Goal: Check status: Check status

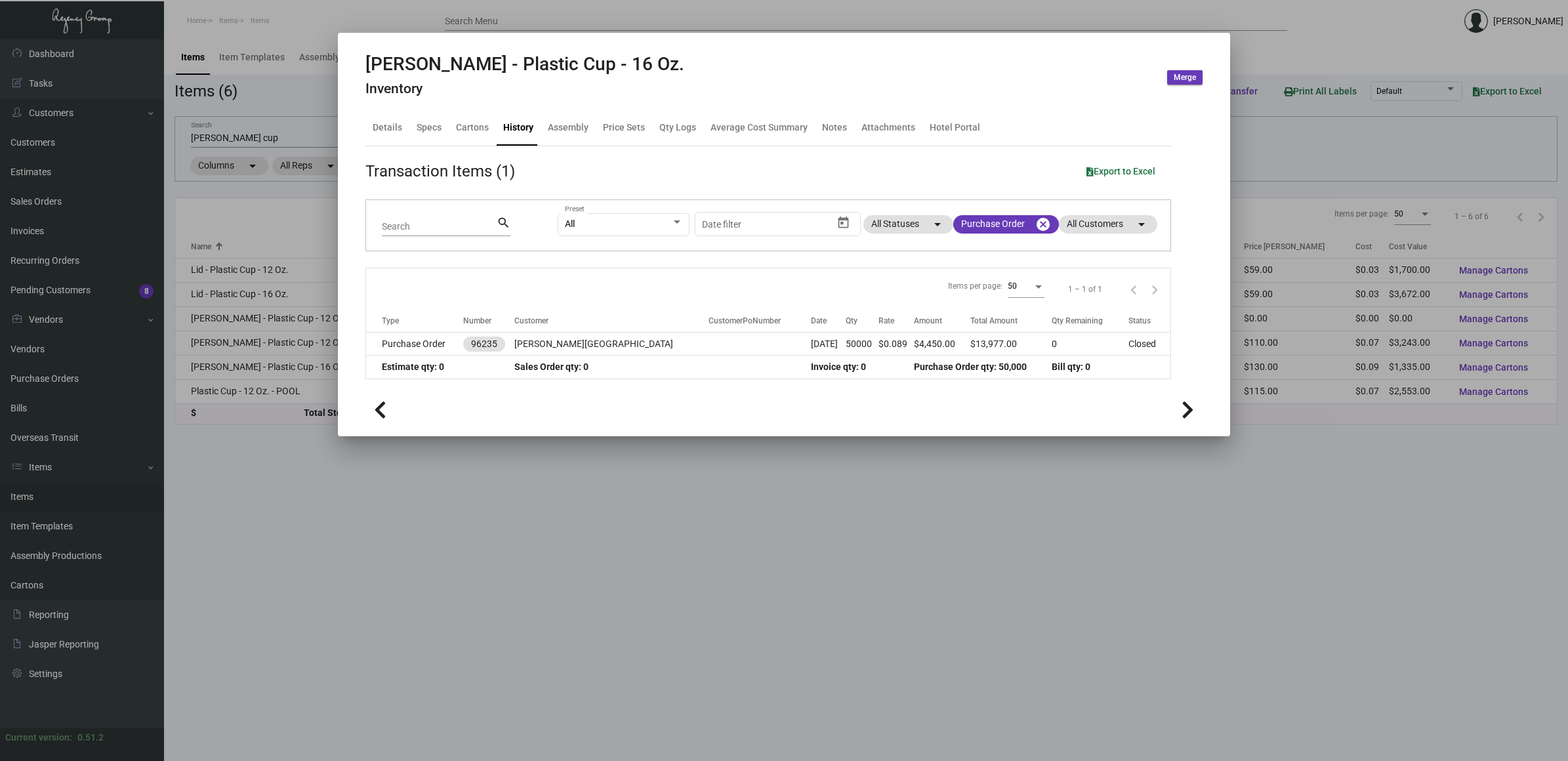
click at [358, 512] on div at bounding box center [784, 380] width 1568 height 761
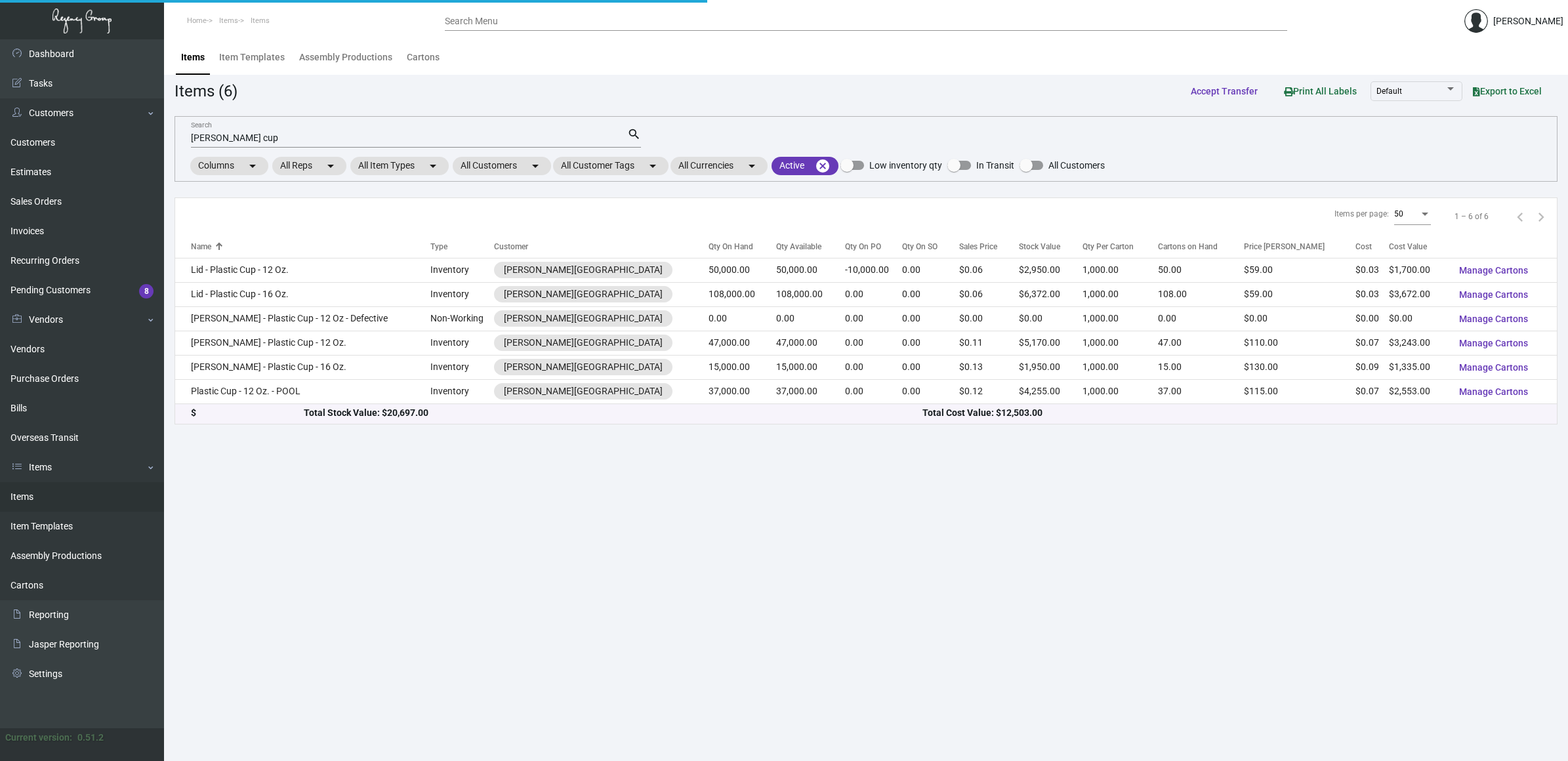
click at [358, 512] on main "Items Item Templates Assembly Productions Cartons Items (6) Accept Transfer Pri…" at bounding box center [866, 399] width 1404 height 721
click at [358, 510] on main "Items Item Templates Assembly Productions Cartons Items (6) Accept Transfer Pri…" at bounding box center [866, 399] width 1404 height 721
click at [117, 364] on link "Purchase Orders" at bounding box center [82, 379] width 164 height 30
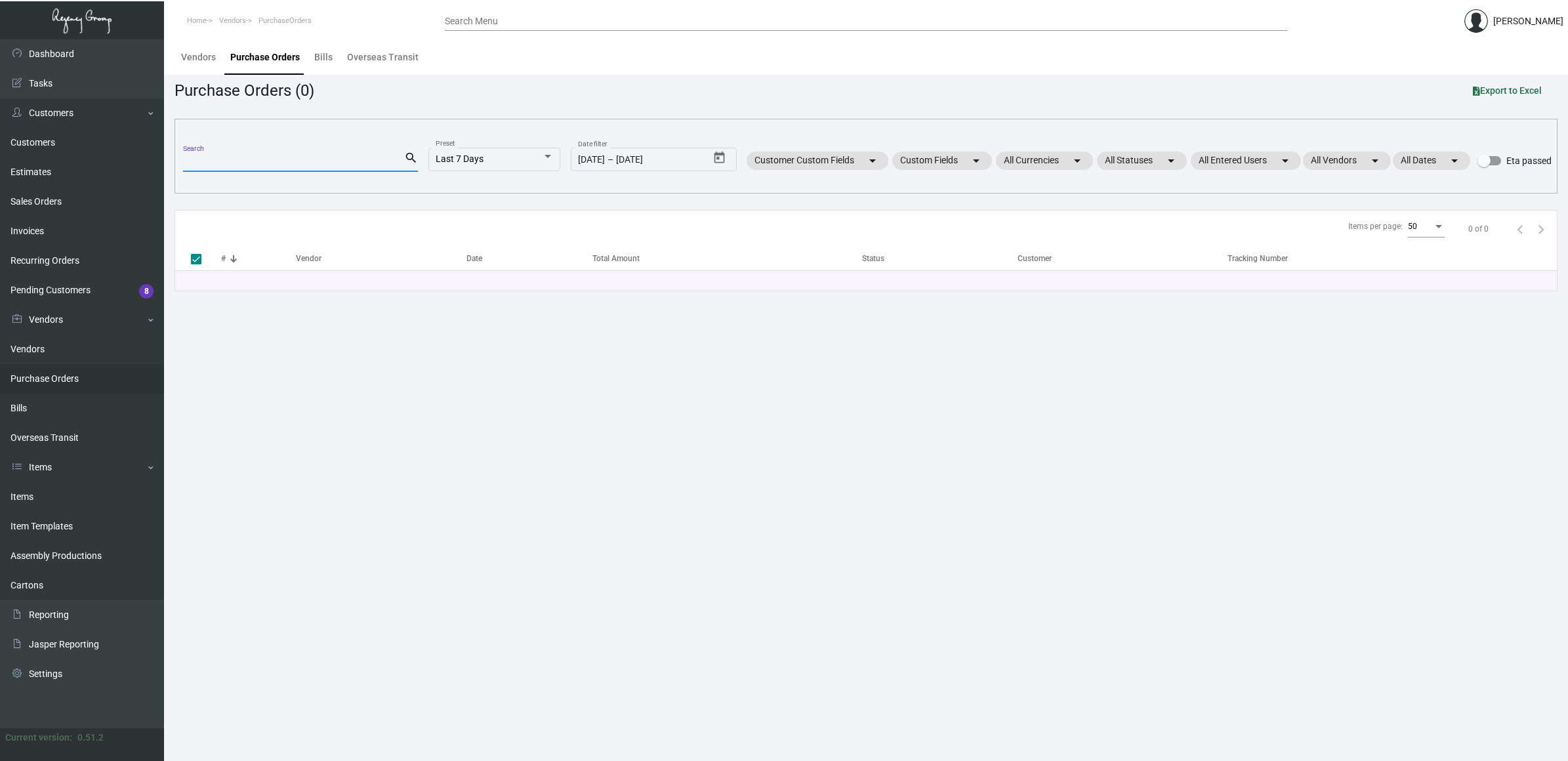
click at [251, 159] on input "Search" at bounding box center [293, 162] width 221 height 10
paste input "92599"
type input "92599"
checkbox input "false"
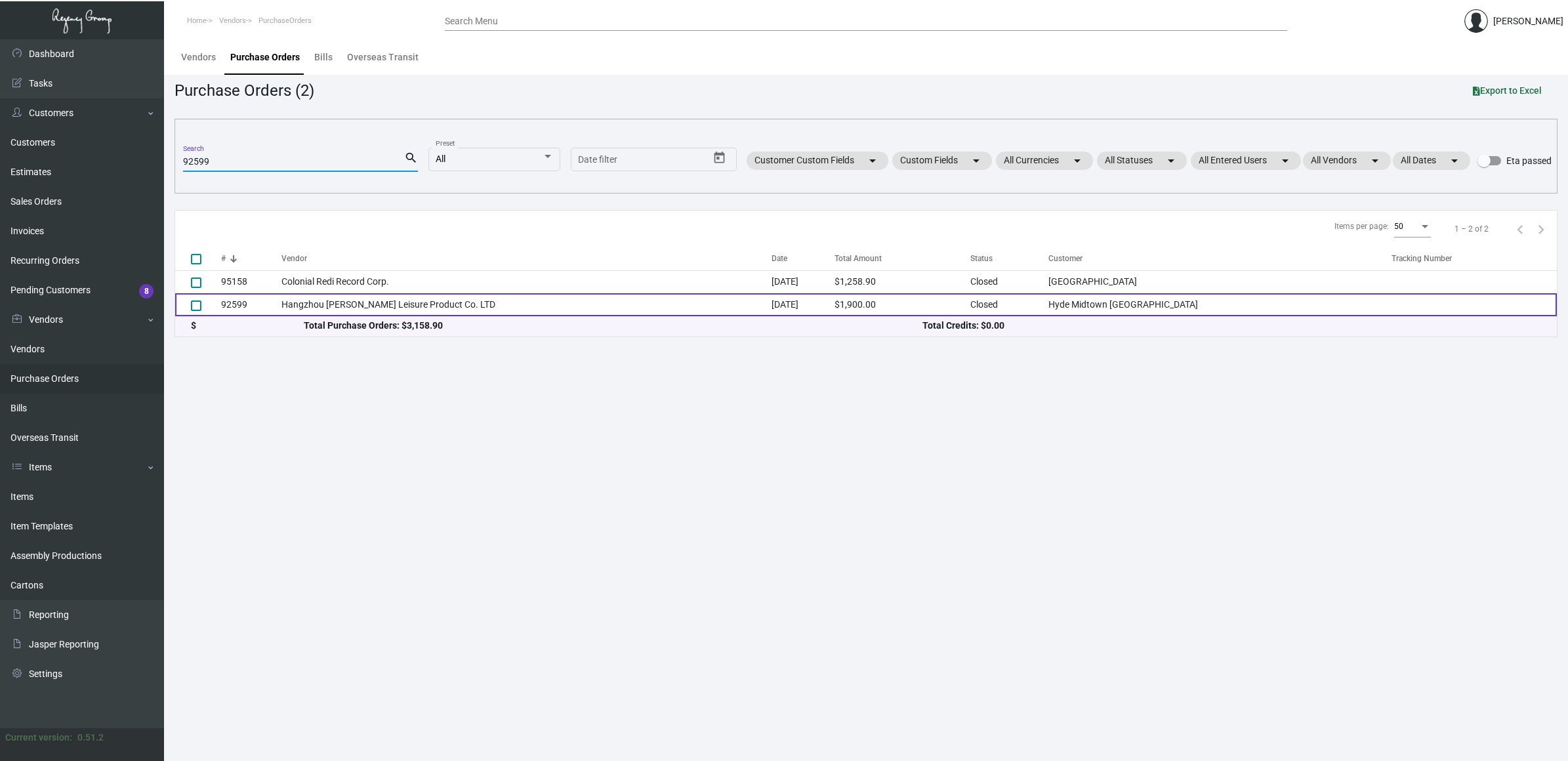
type input "92599"
click at [373, 302] on td "Hangzhou [PERSON_NAME] Leisure Product Co. LTD" at bounding box center [527, 305] width 490 height 23
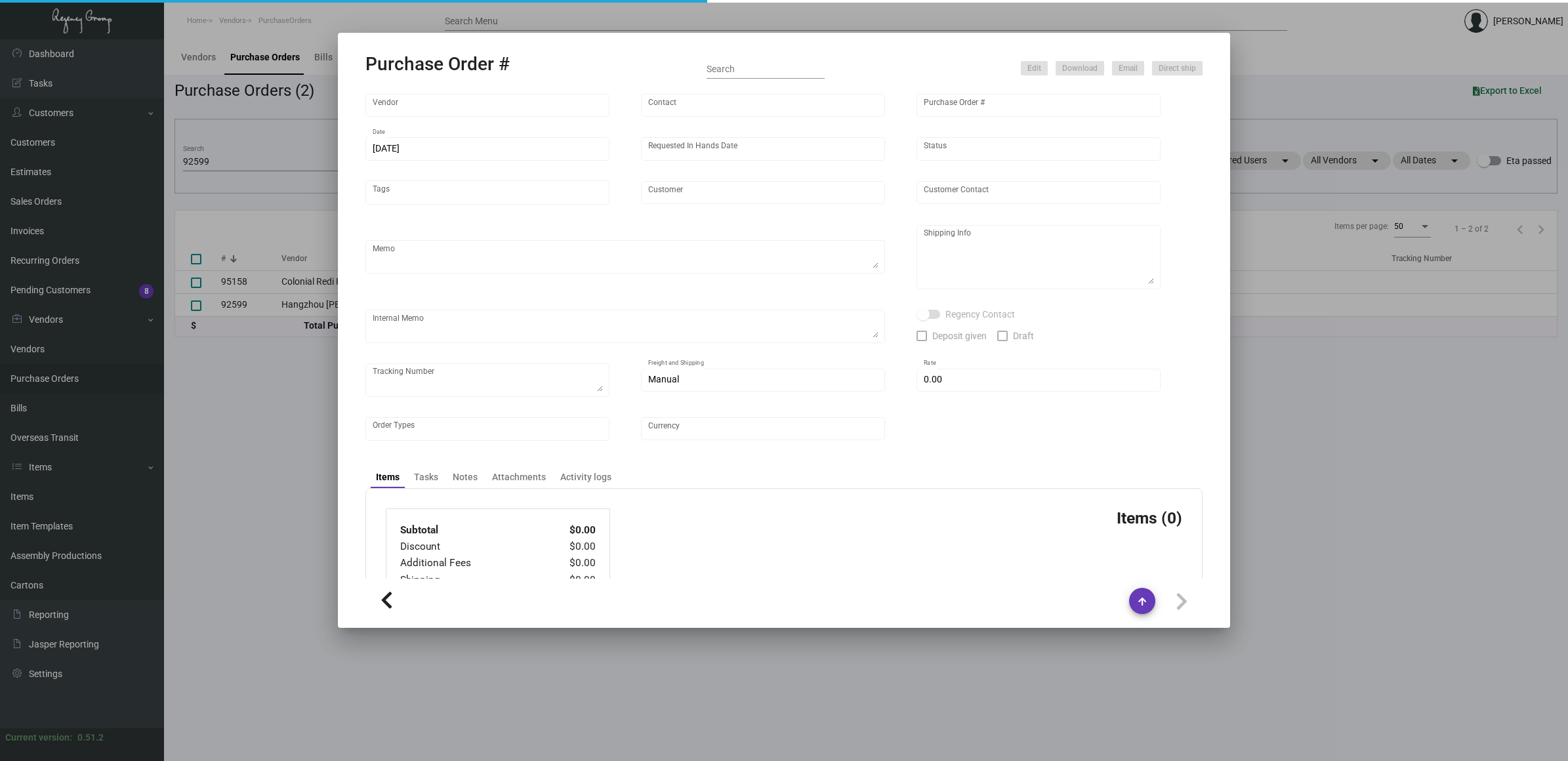
type input "Hangzhou [PERSON_NAME] Leisure Product Co. LTD"
type input "[PERSON_NAME]"
type input "92599"
type input "[DATE]"
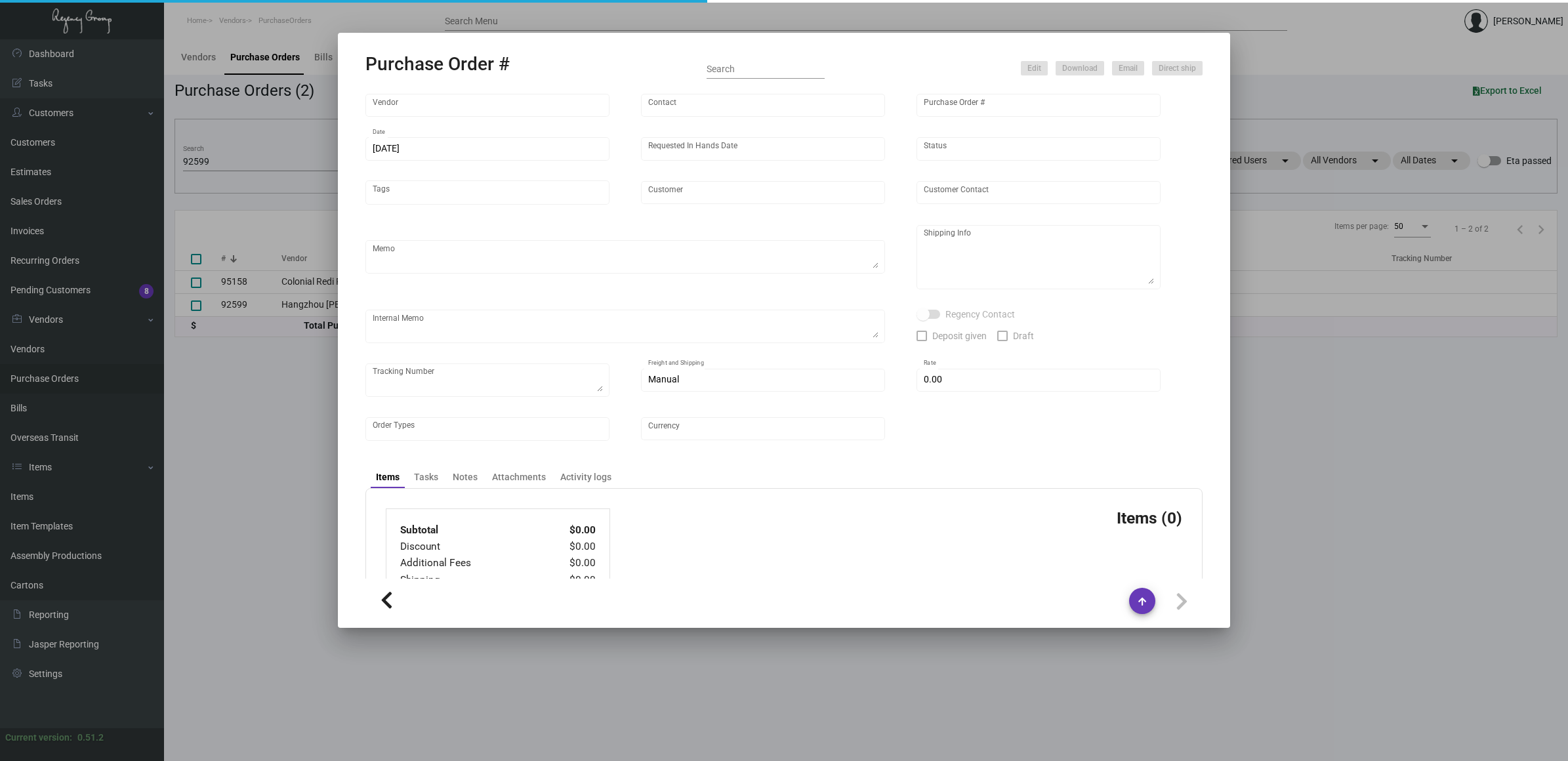
type input "Hyde Midtown [GEOGRAPHIC_DATA]"
type textarea "Regency Group NJ - [PERSON_NAME] [STREET_ADDRESS]"
checkbox input "true"
type input "$ 0.00"
type input "United States Dollar $"
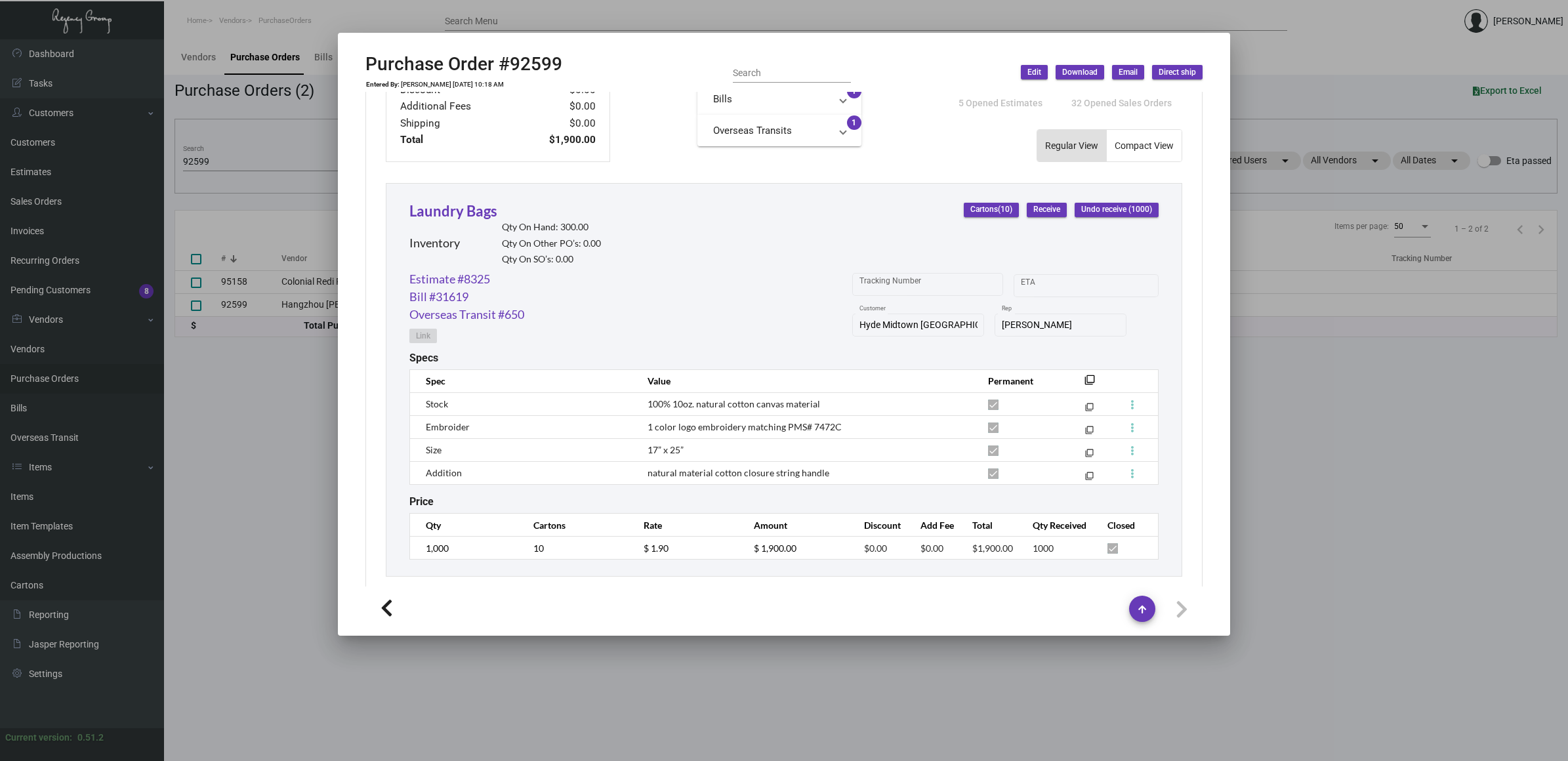
scroll to position [537, 0]
